Goal: Task Accomplishment & Management: Use online tool/utility

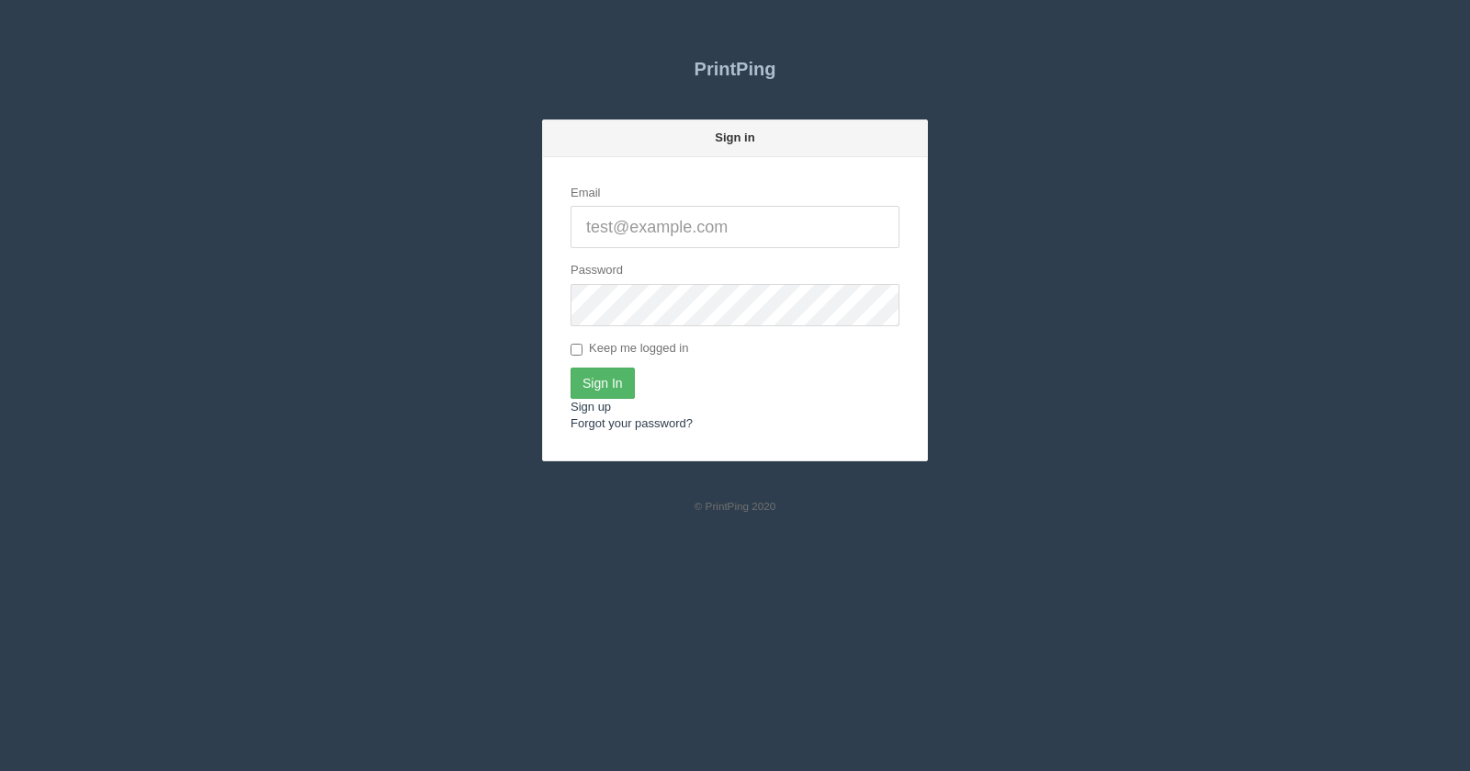
type input "[EMAIL_ADDRESS][DOMAIN_NAME]"
click at [607, 377] on input "Sign In" at bounding box center [603, 383] width 64 height 31
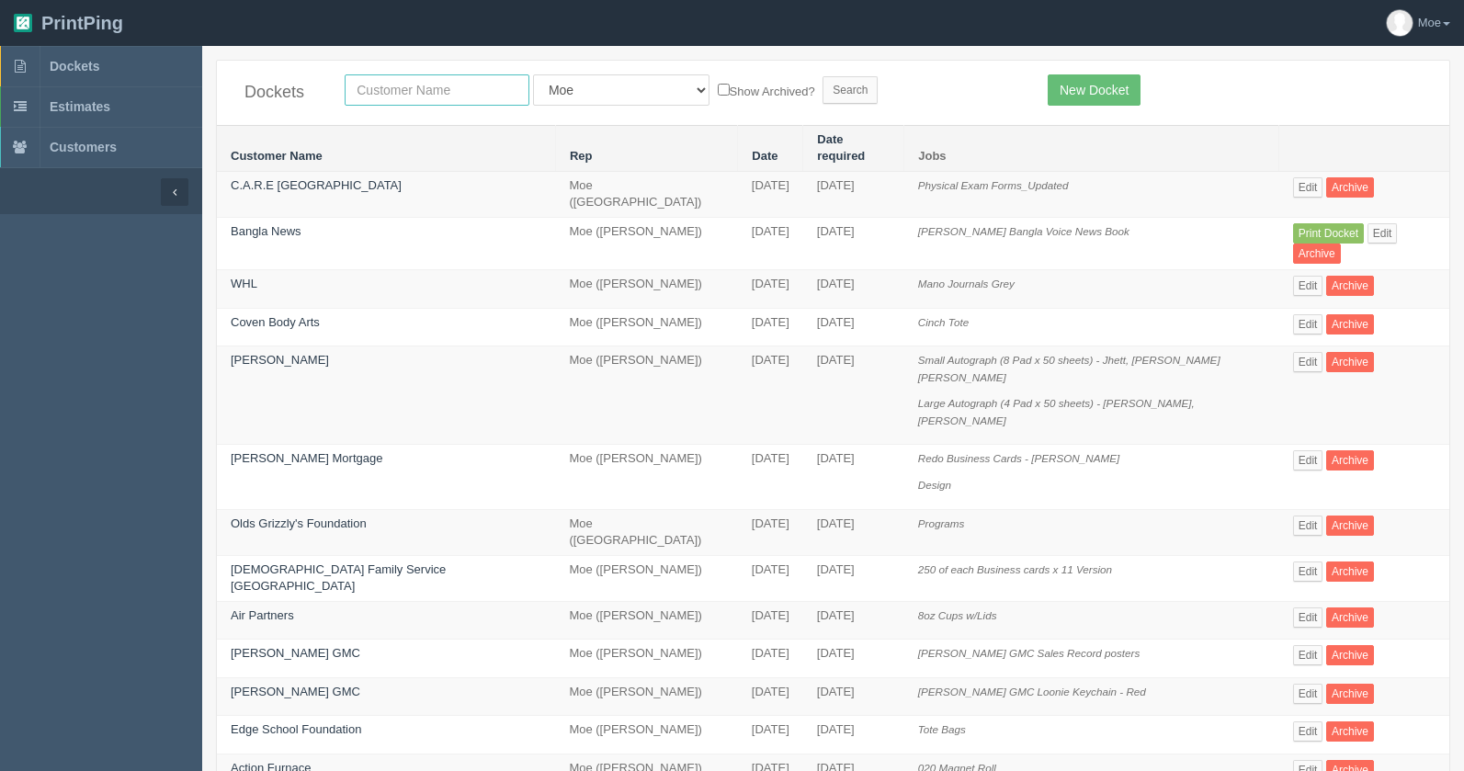
click at [456, 92] on input "text" at bounding box center [437, 89] width 185 height 31
type input "axiom"
click at [823, 84] on input "Search" at bounding box center [850, 90] width 55 height 28
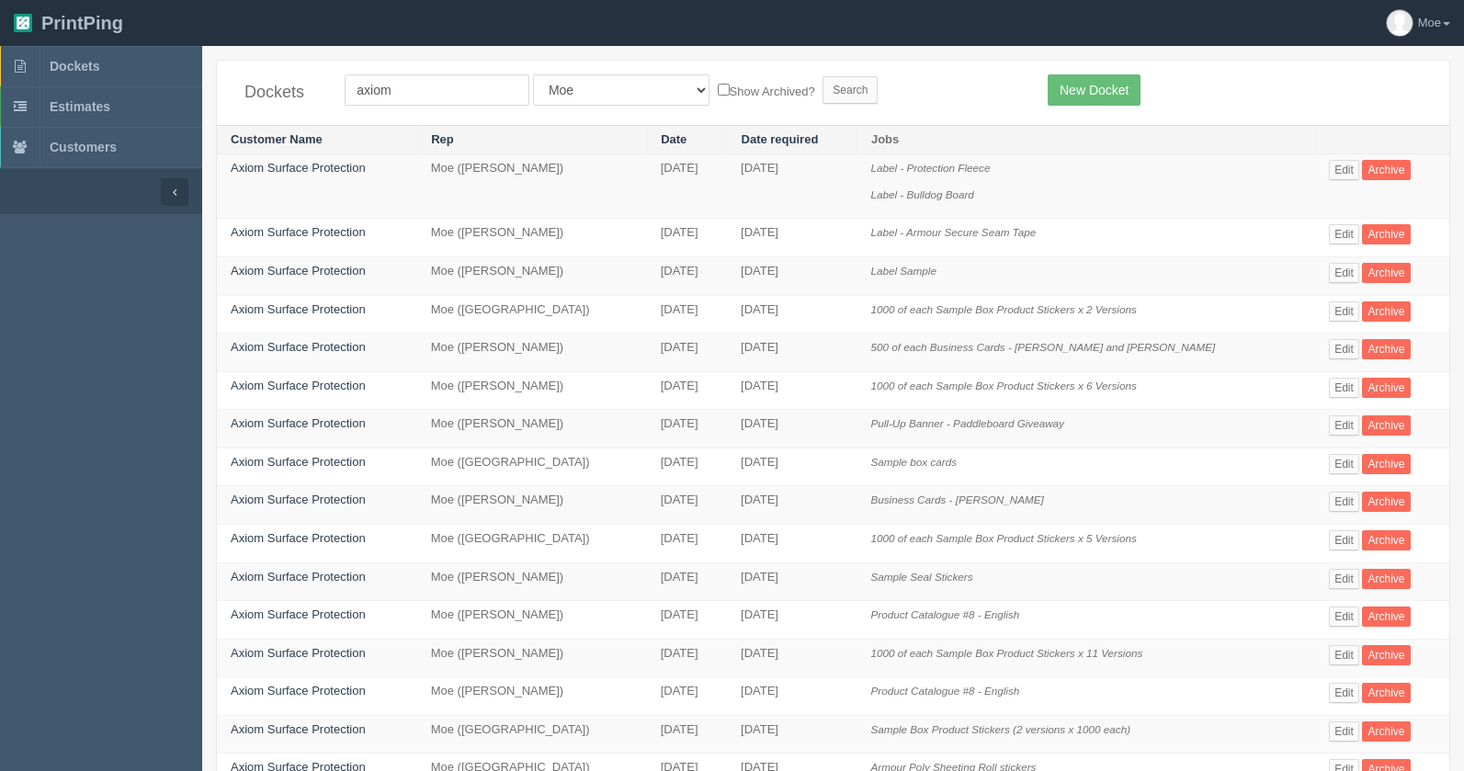
scroll to position [184, 0]
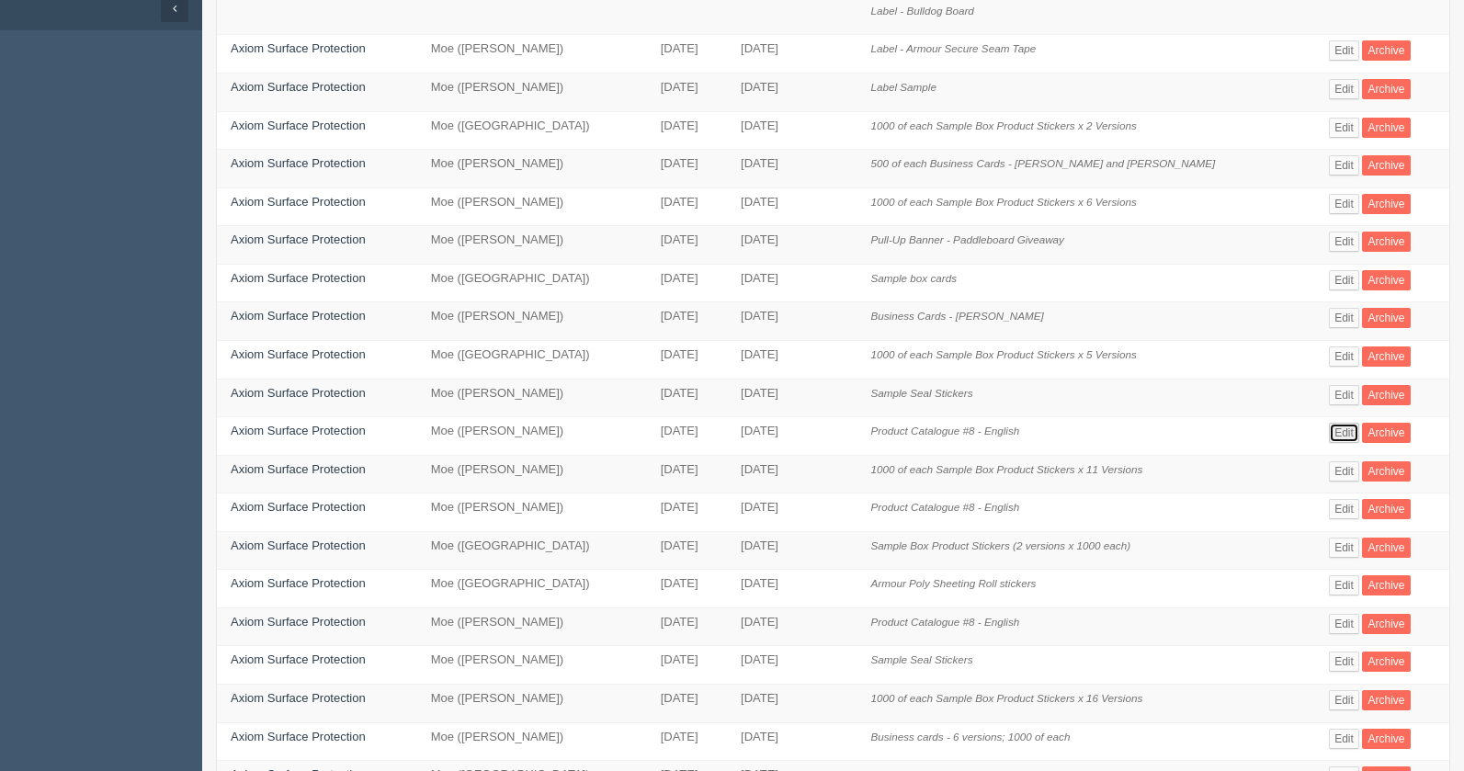
click at [1331, 436] on link "Edit" at bounding box center [1344, 433] width 30 height 20
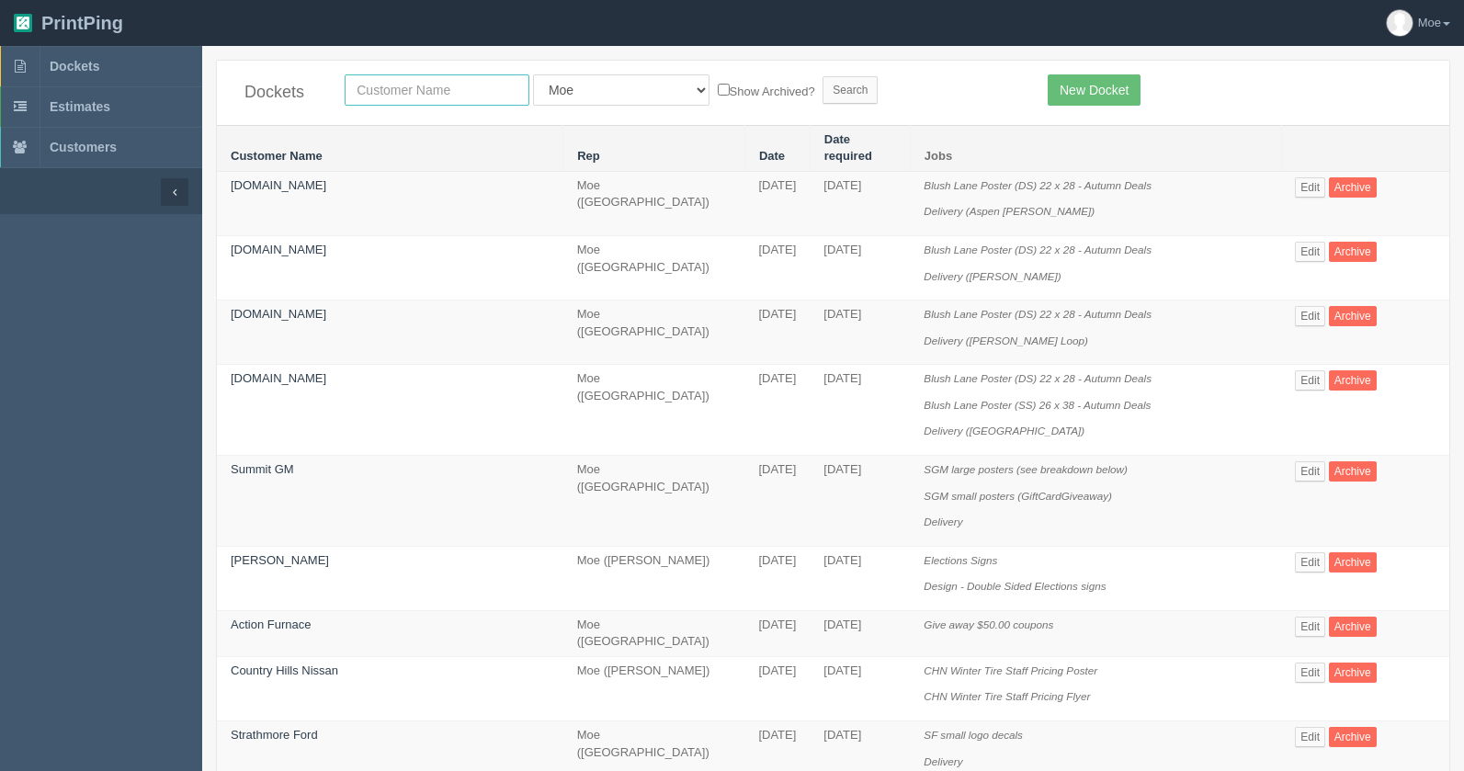
click at [478, 88] on input "text" at bounding box center [437, 89] width 185 height 31
type input "nissan"
click at [823, 87] on input "Search" at bounding box center [850, 90] width 55 height 28
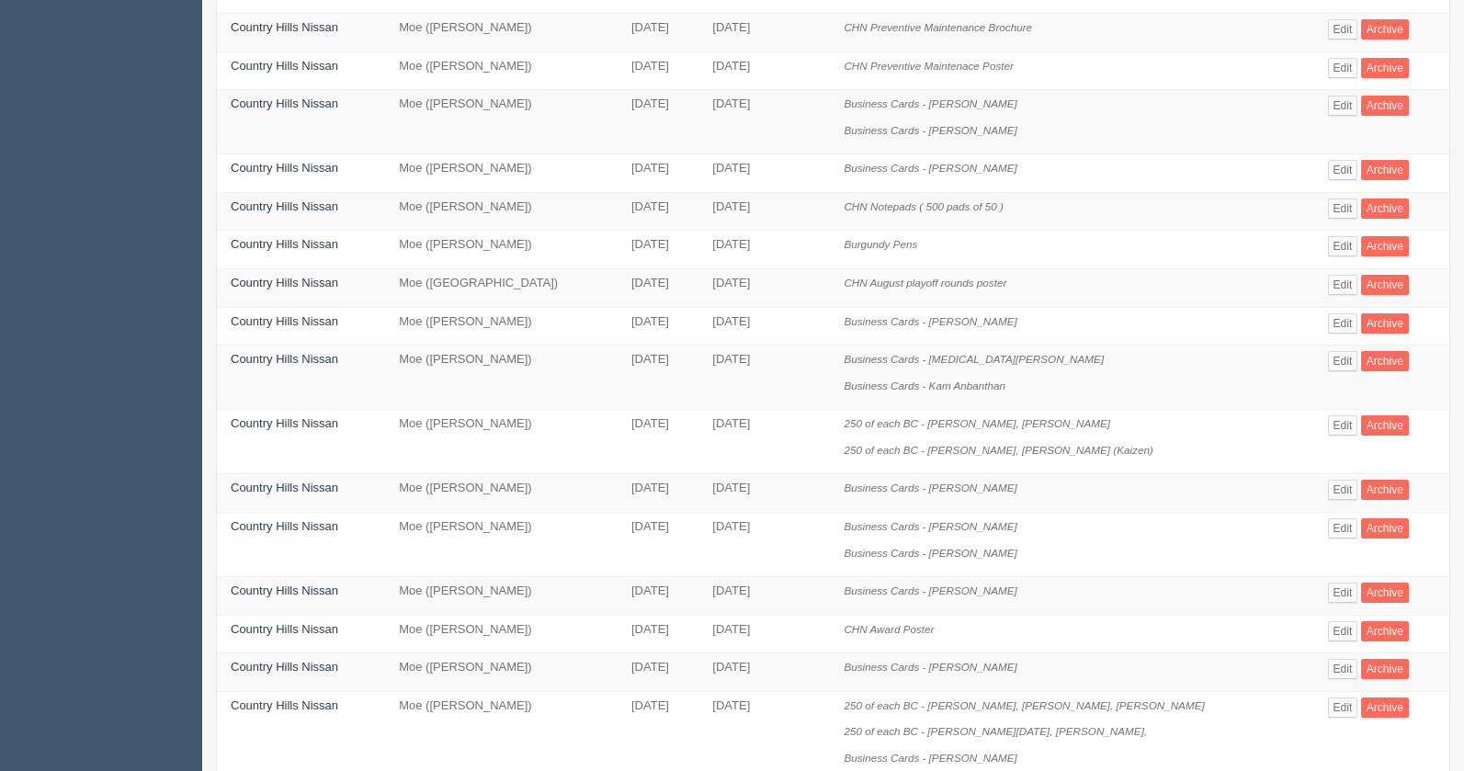
scroll to position [717, 0]
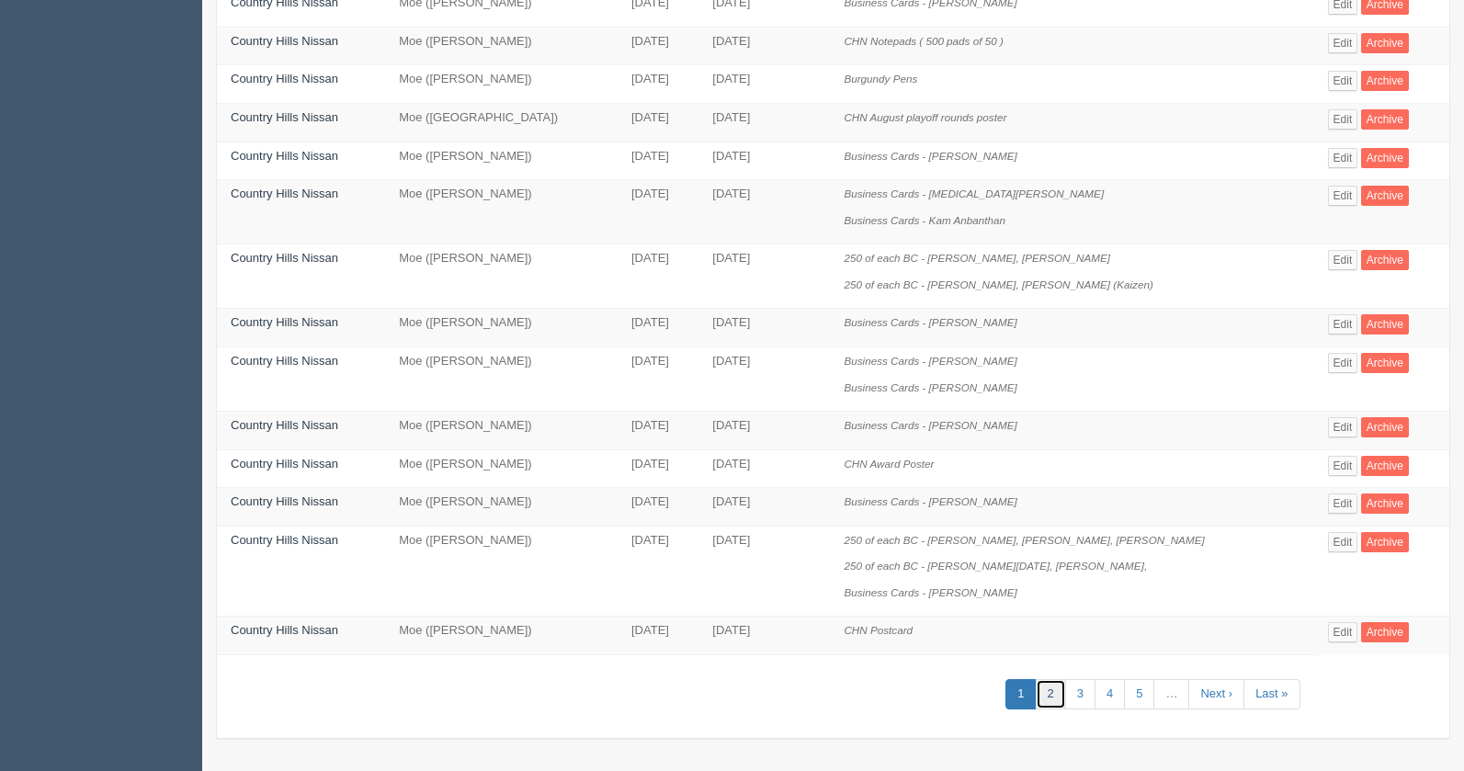
click at [1043, 692] on link "2" at bounding box center [1051, 694] width 30 height 30
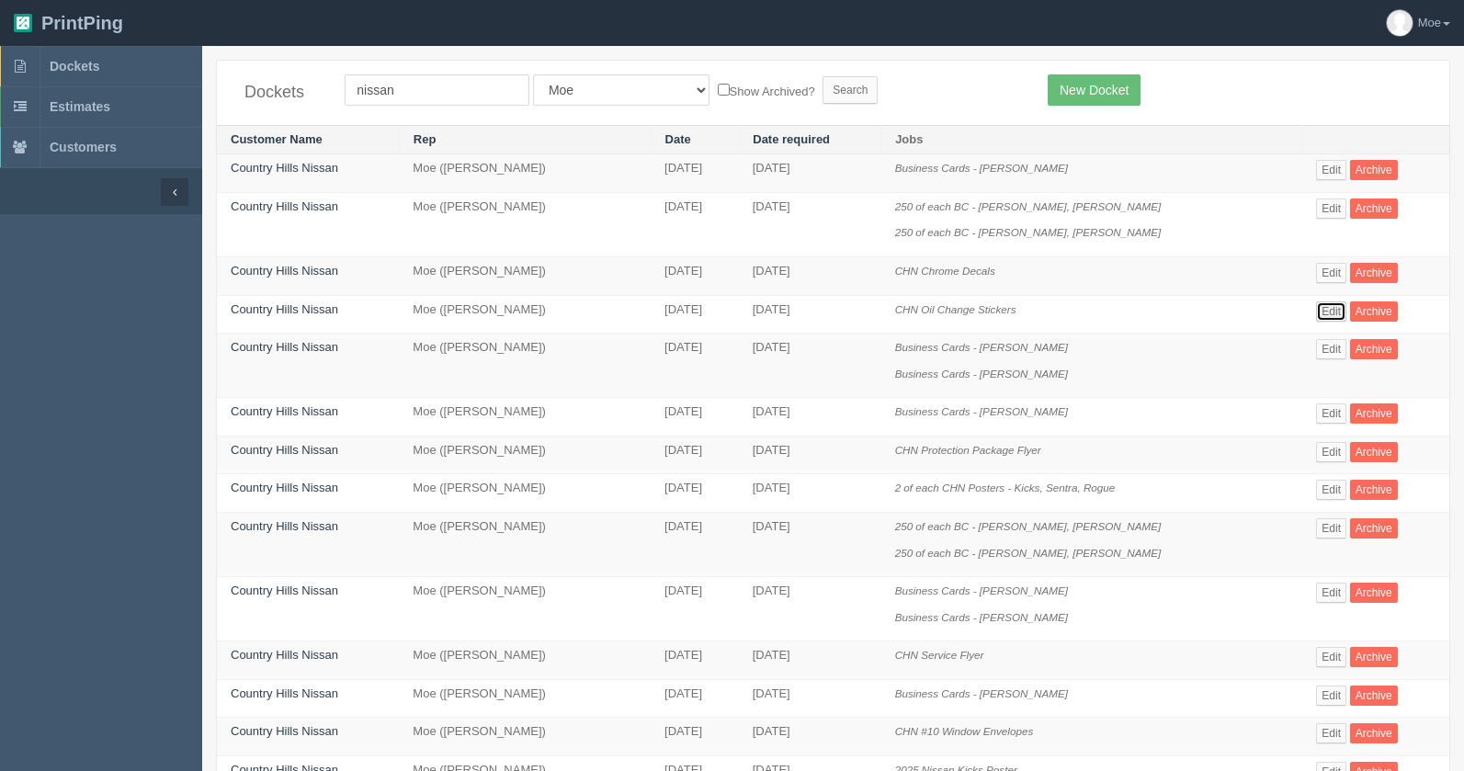
click at [1316, 311] on link "Edit" at bounding box center [1331, 311] width 30 height 20
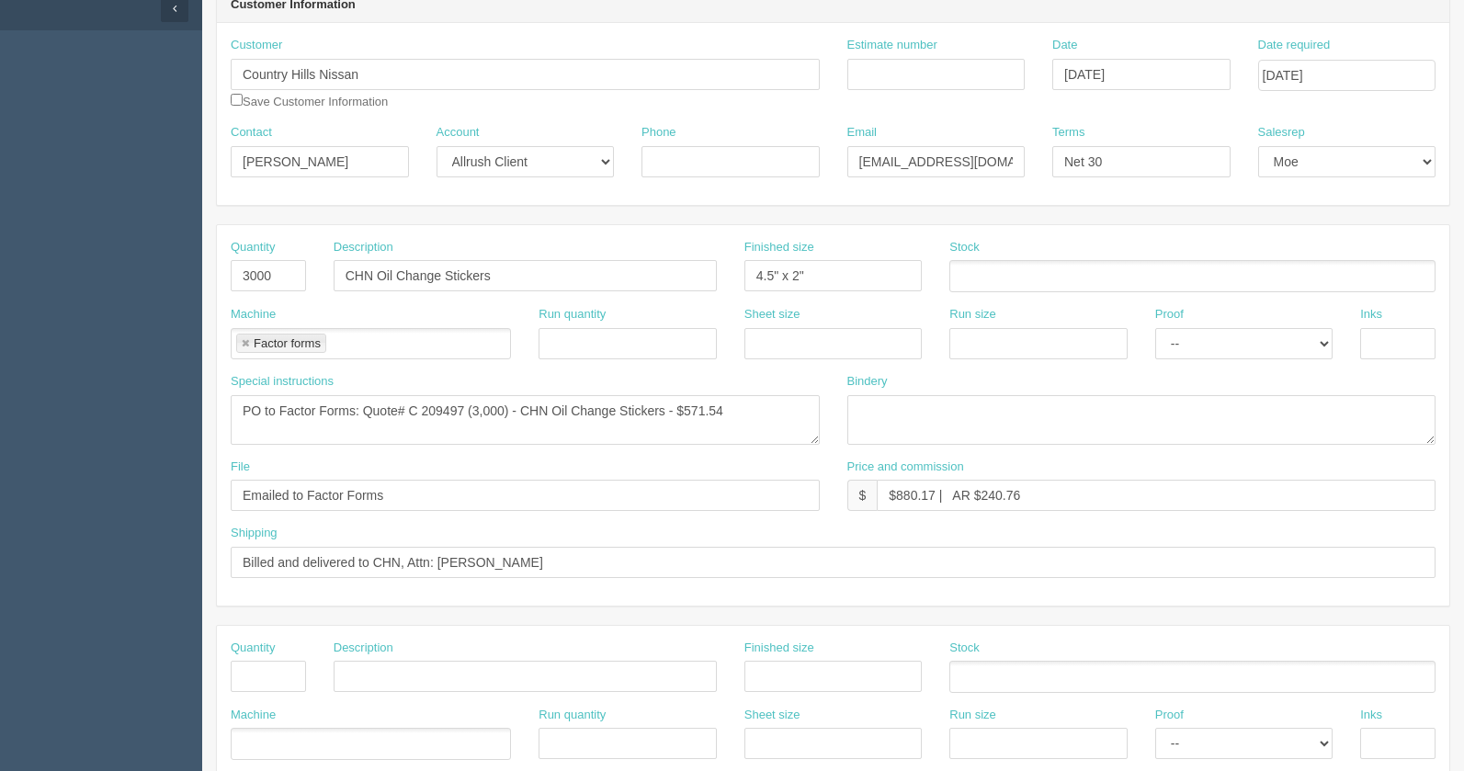
scroll to position [276, 0]
